Goal: Navigation & Orientation: Find specific page/section

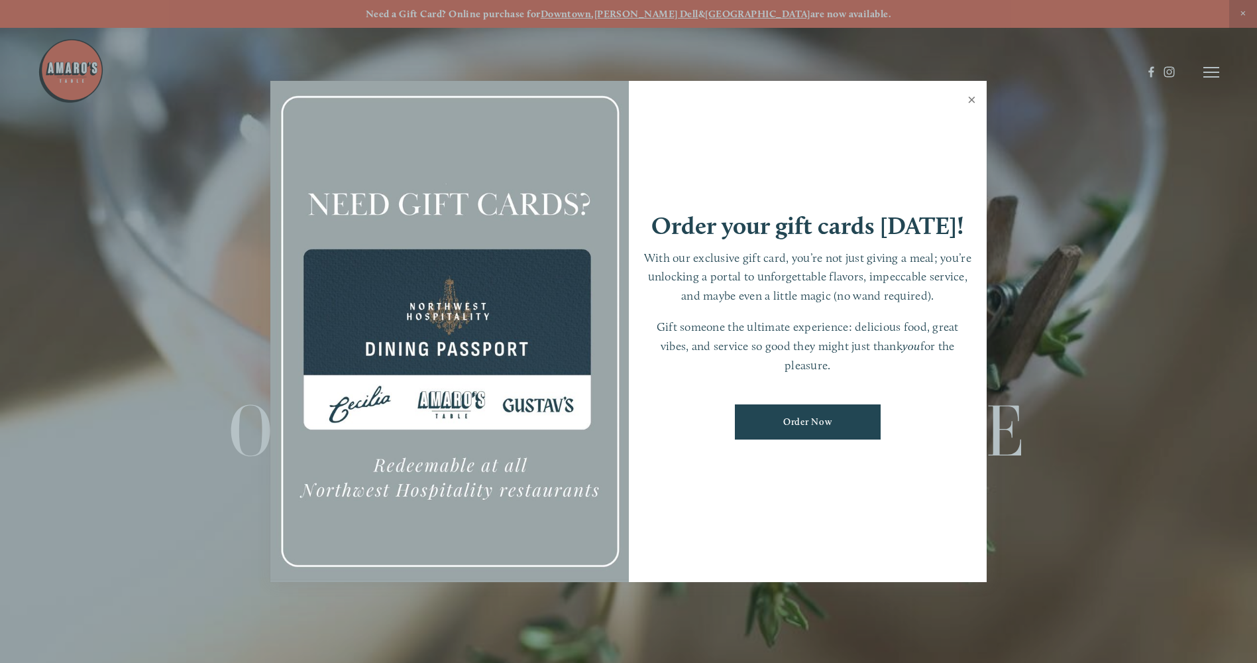
click at [973, 101] on link "Close" at bounding box center [972, 101] width 26 height 37
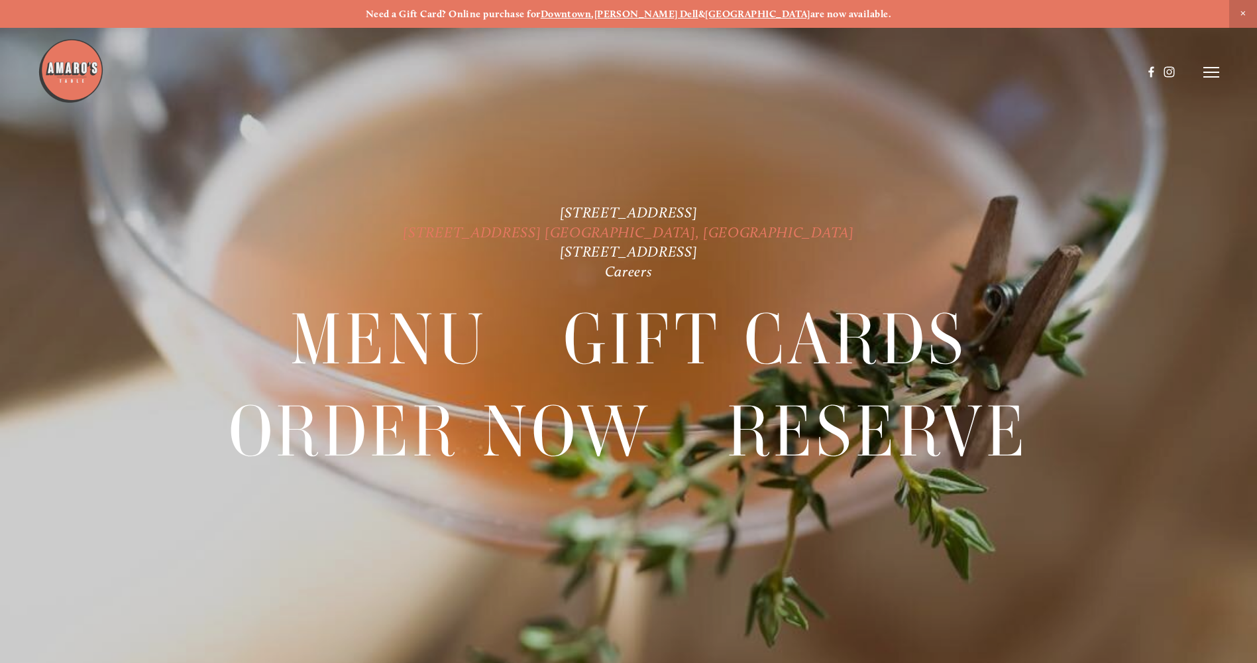
click at [586, 234] on link "[STREET_ADDRESS] [GEOGRAPHIC_DATA], [GEOGRAPHIC_DATA]" at bounding box center [628, 232] width 451 height 18
click at [1214, 72] on line at bounding box center [1211, 72] width 16 height 0
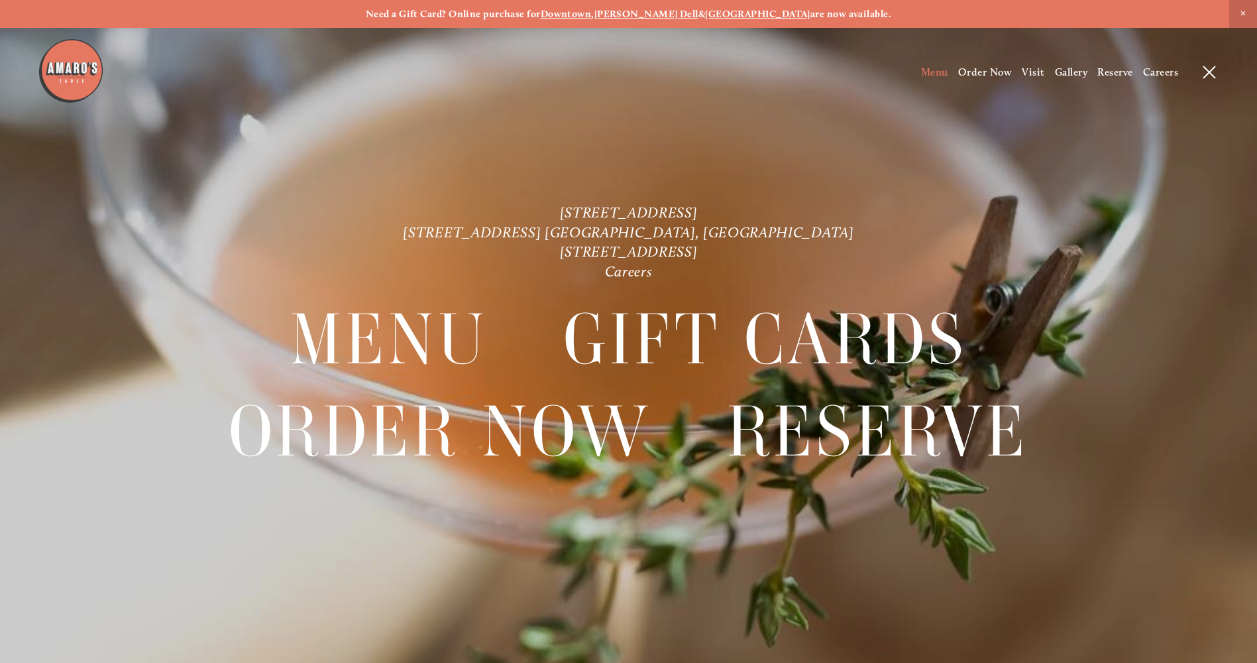
click at [933, 74] on span "Menu" at bounding box center [934, 72] width 27 height 13
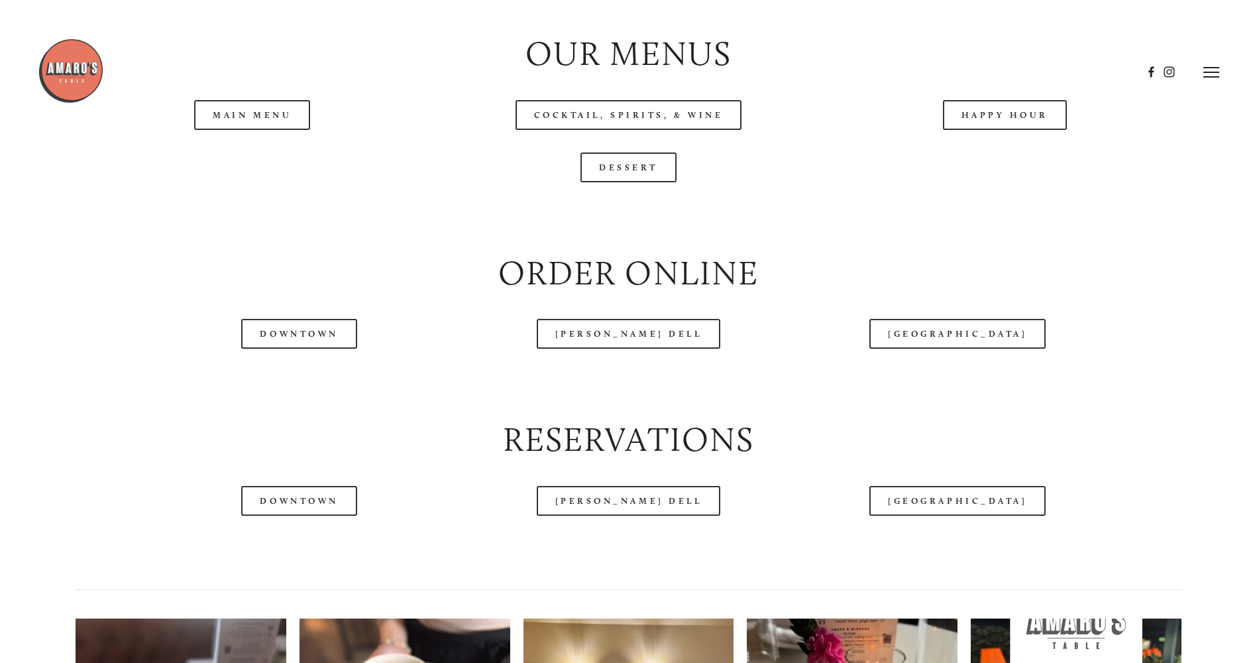
scroll to position [1565, 0]
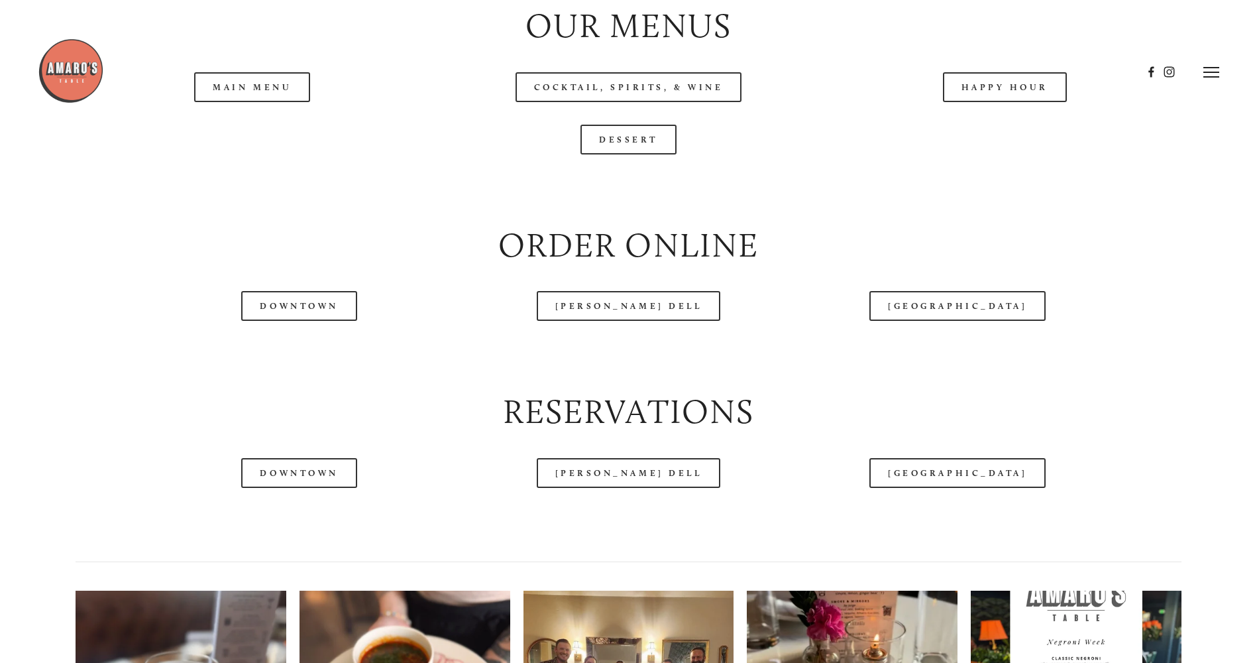
click at [266, 132] on header "Menu Order Now Visit Gallery 0" at bounding box center [628, 72] width 1181 height 144
click at [249, 133] on header "Menu Order Now Visit Gallery 0" at bounding box center [628, 72] width 1181 height 144
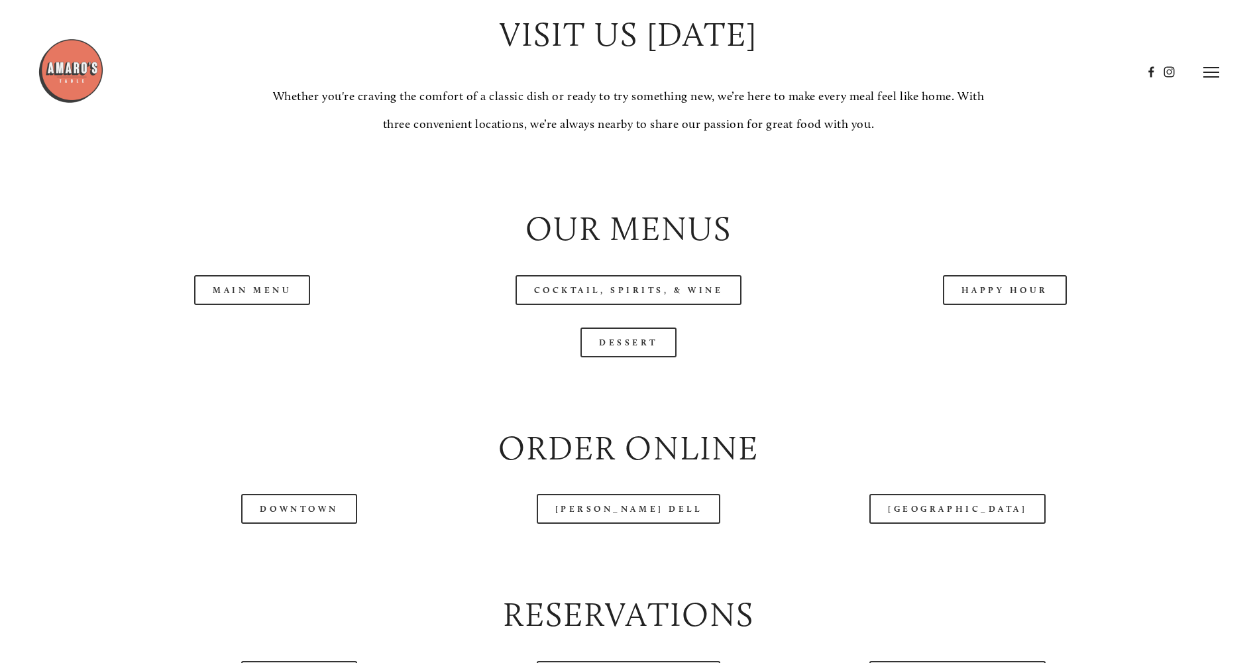
scroll to position [1350, 0]
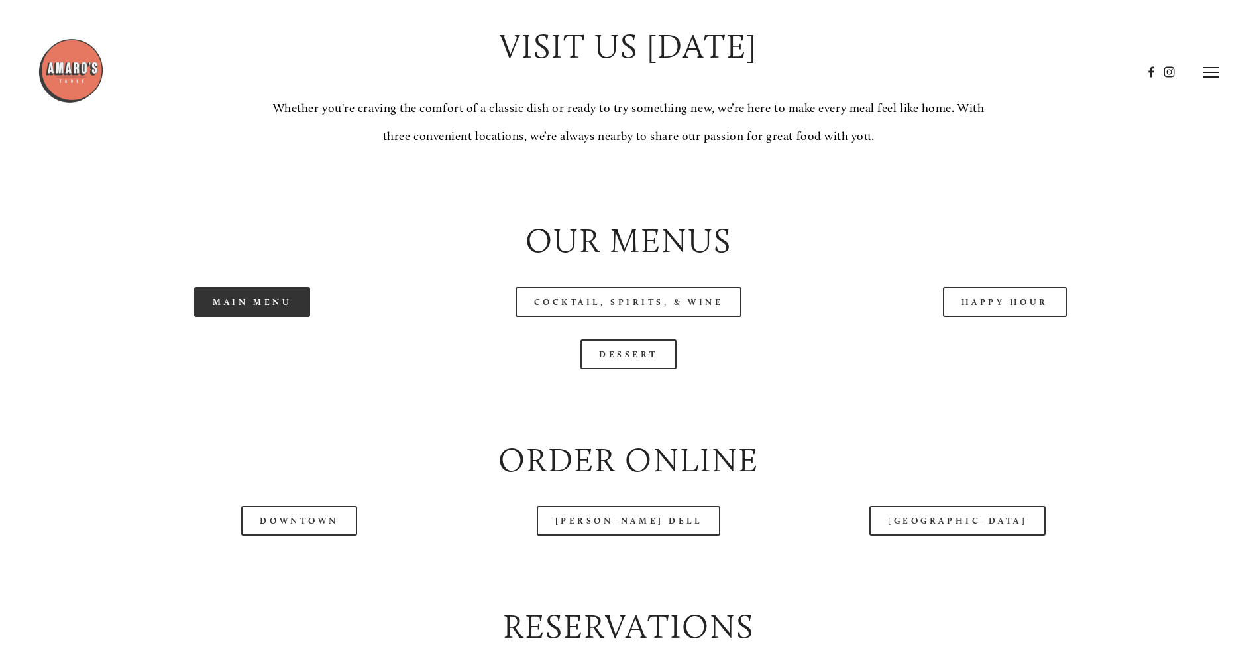
click at [256, 317] on link "Main Menu" at bounding box center [252, 302] width 116 height 30
